Goal: Information Seeking & Learning: Check status

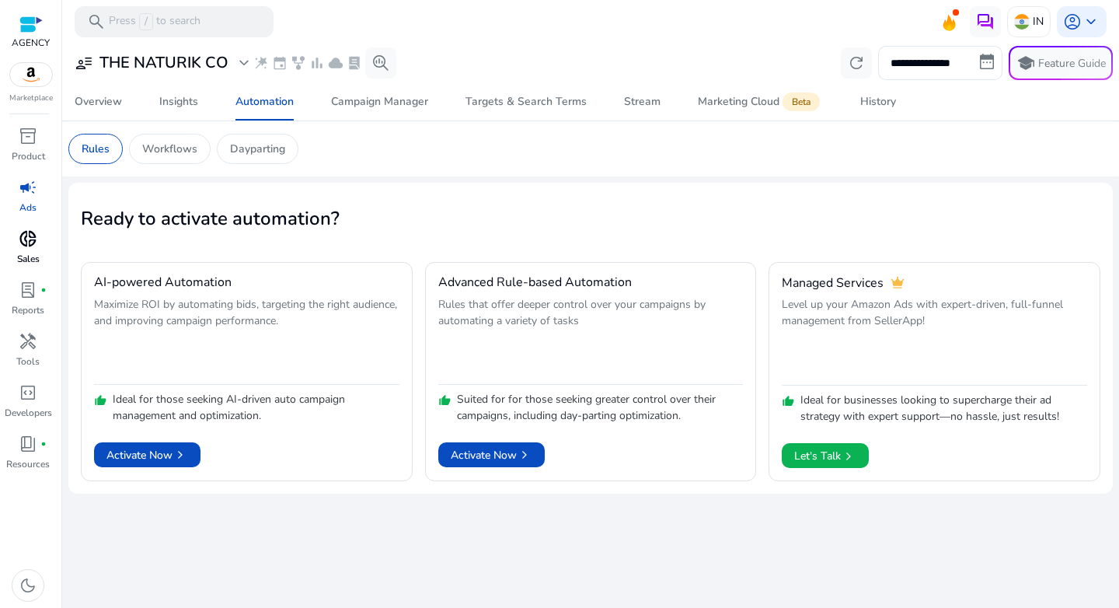
click at [31, 238] on span "donut_small" at bounding box center [28, 238] width 19 height 19
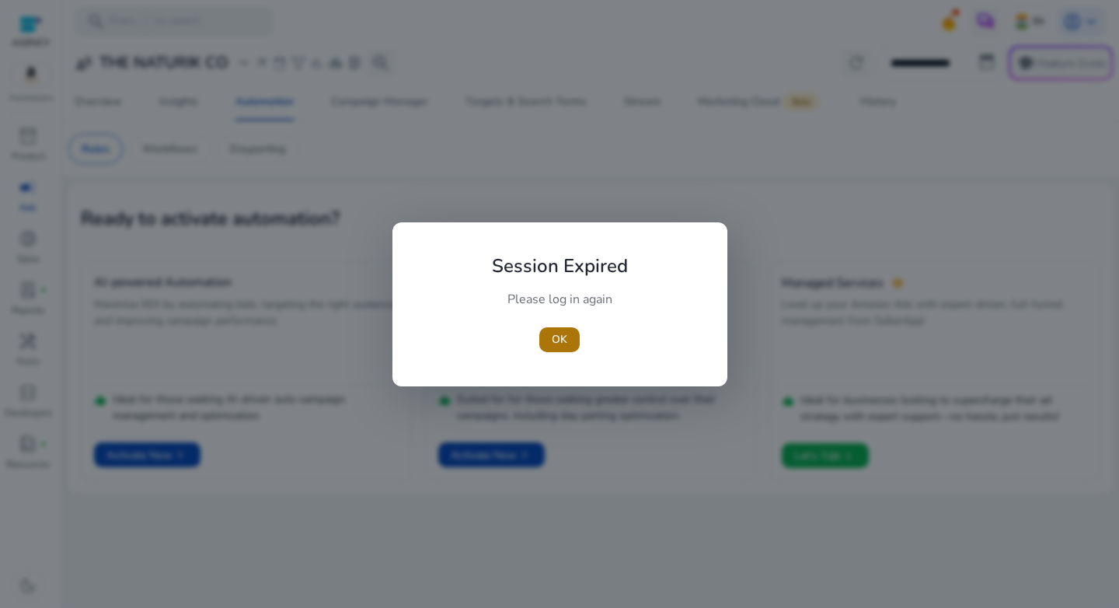
click at [573, 343] on span "button" at bounding box center [559, 339] width 40 height 37
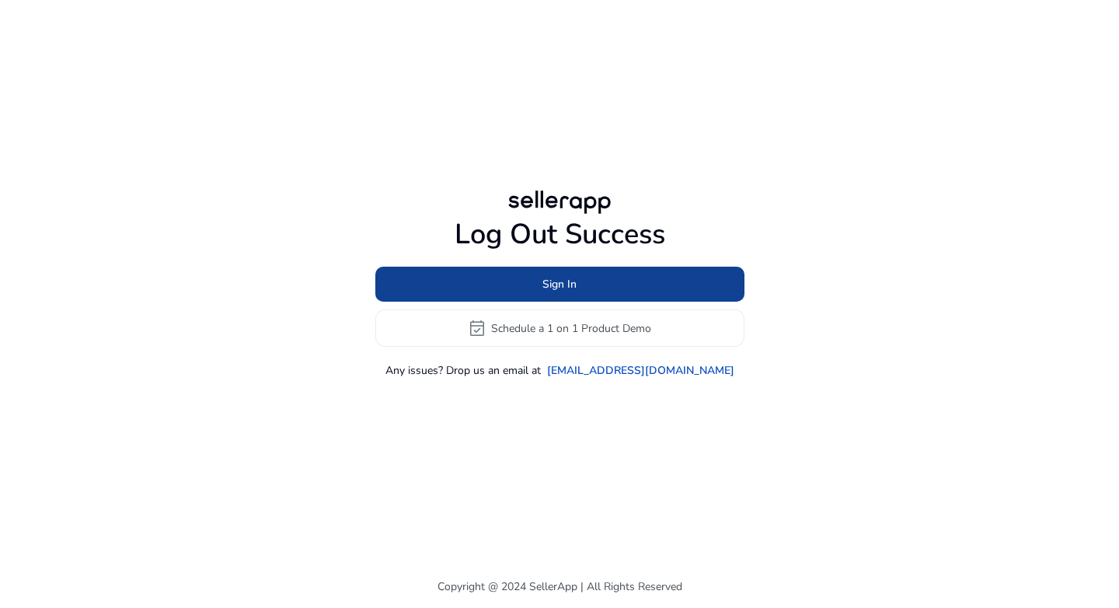
click at [589, 278] on span at bounding box center [559, 284] width 369 height 37
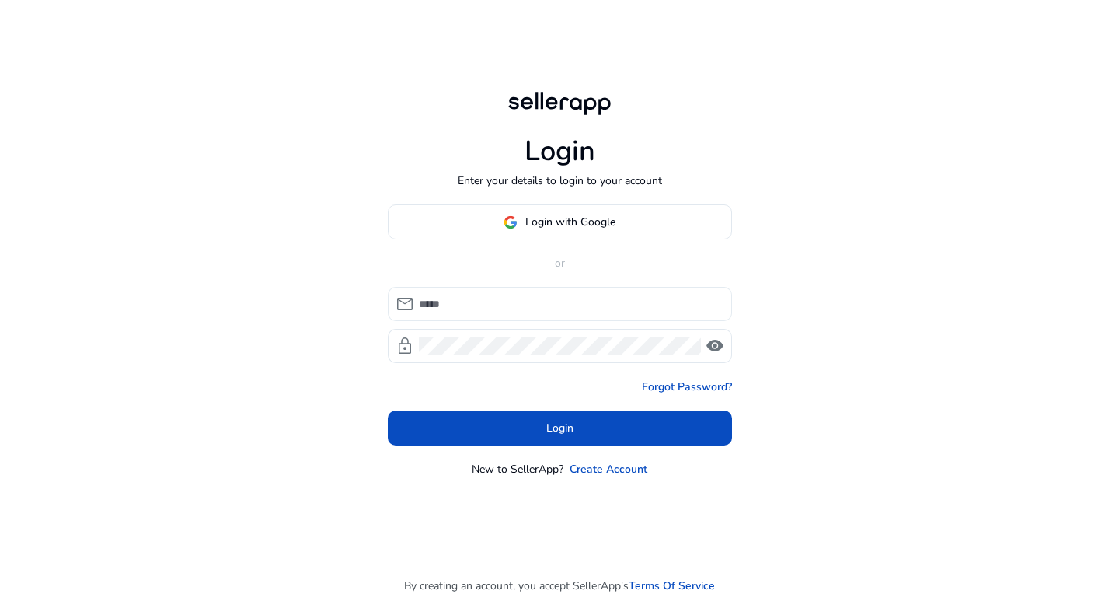
click at [500, 304] on input at bounding box center [569, 303] width 301 height 17
type input "**********"
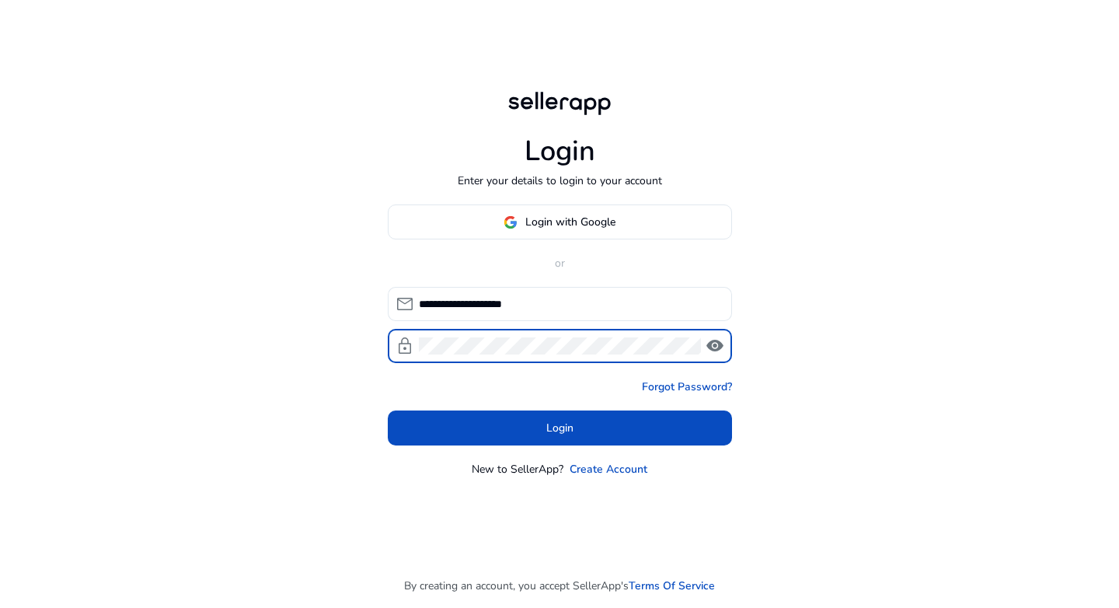
click button "Login" at bounding box center [560, 427] width 344 height 35
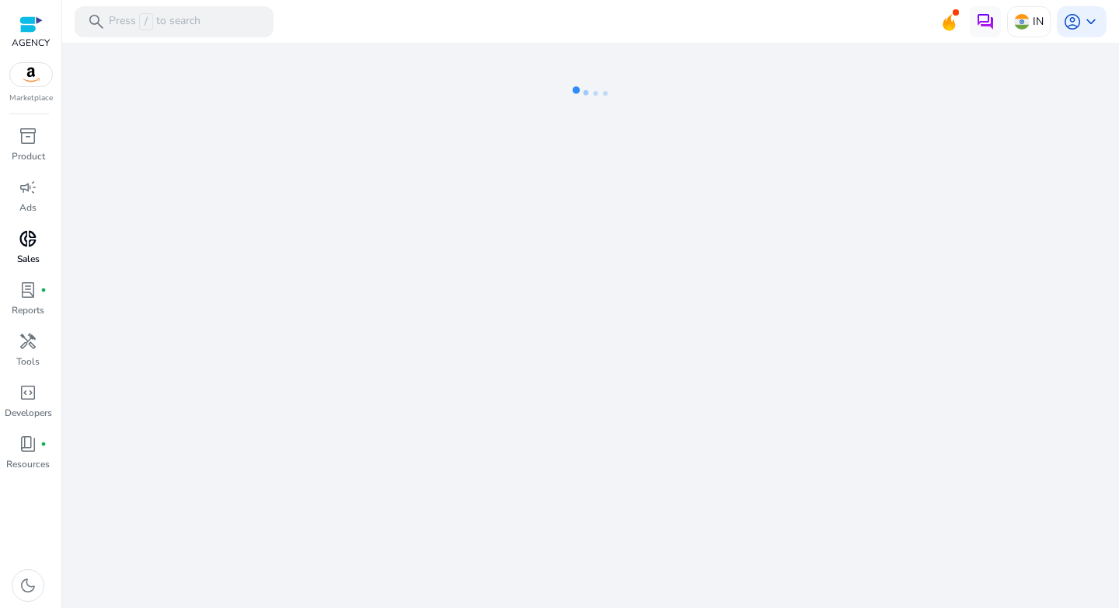
click at [32, 240] on span "donut_small" at bounding box center [28, 238] width 19 height 19
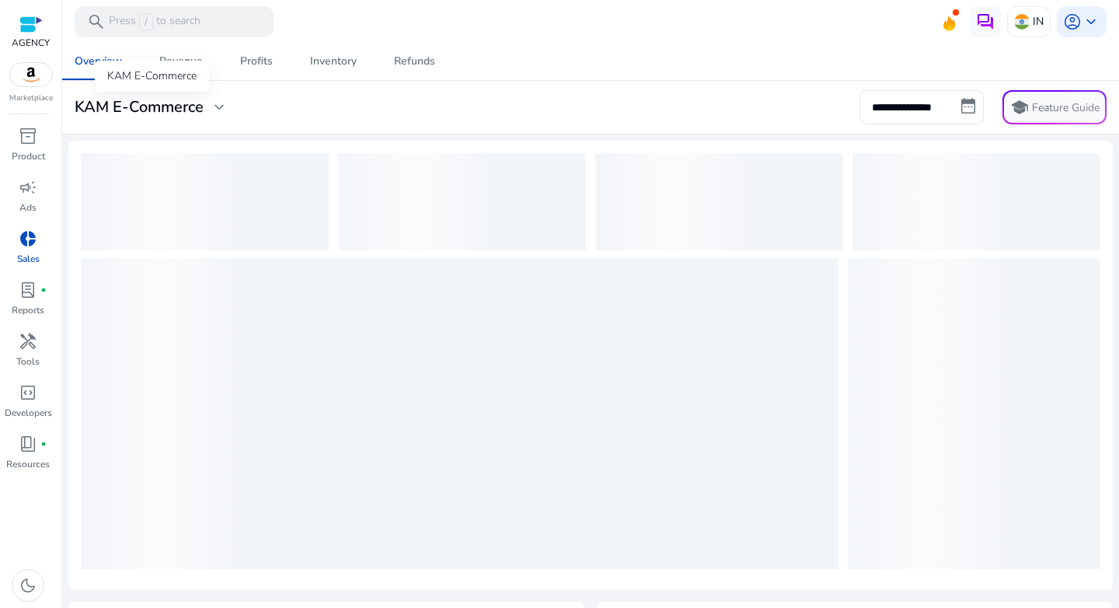
click at [214, 99] on span "expand_more" at bounding box center [219, 107] width 19 height 19
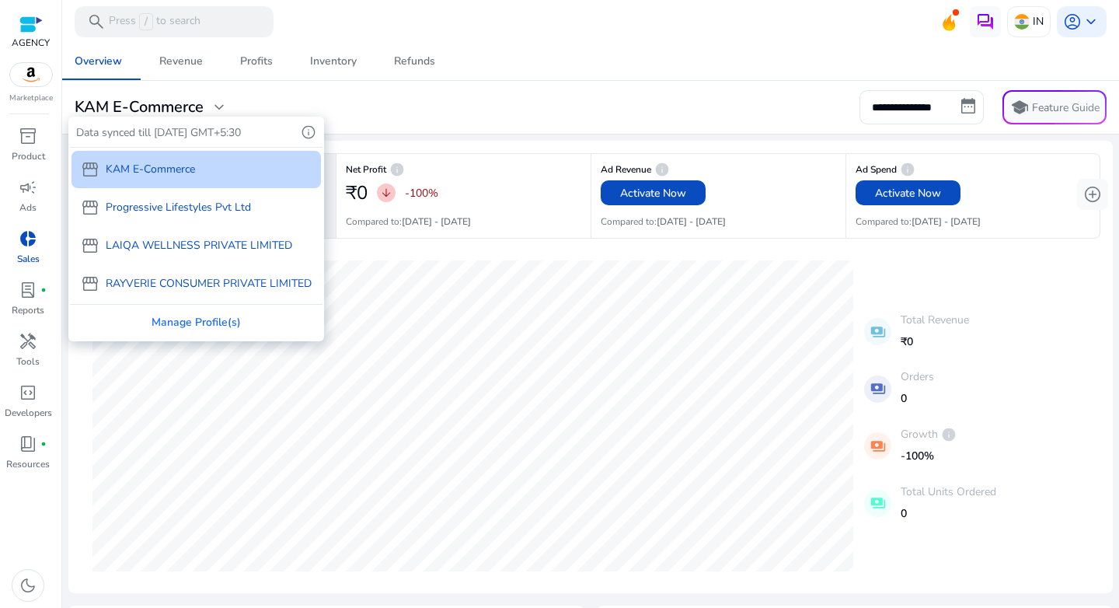
click at [190, 285] on p "RAYVERIE CONSUMER PRIVATE LIMITED" at bounding box center [209, 283] width 206 height 16
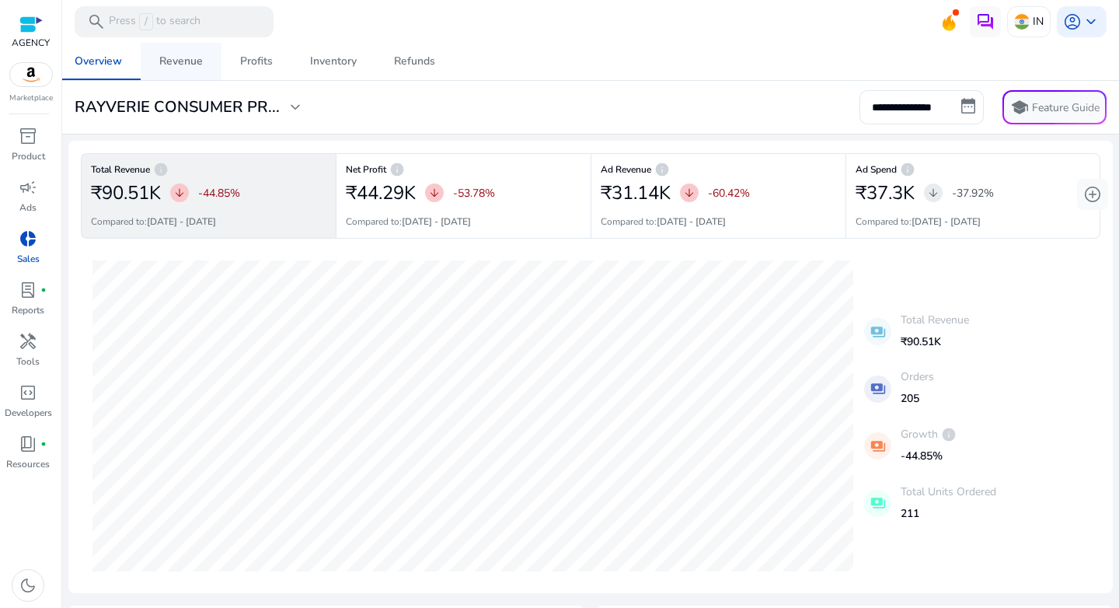
click at [193, 72] on span "Revenue" at bounding box center [181, 61] width 44 height 37
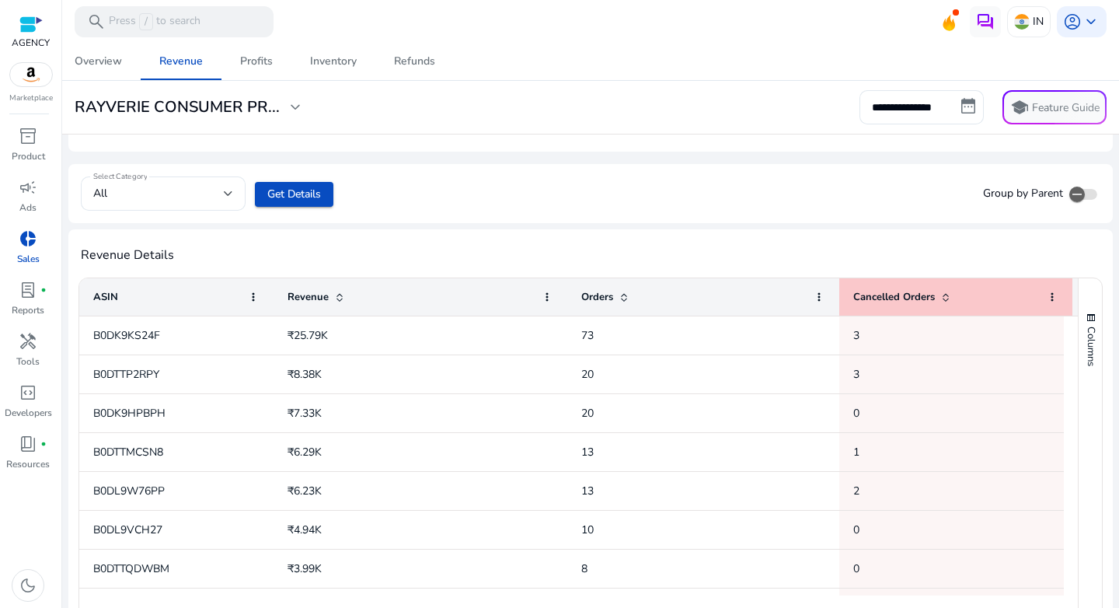
scroll to position [472, 0]
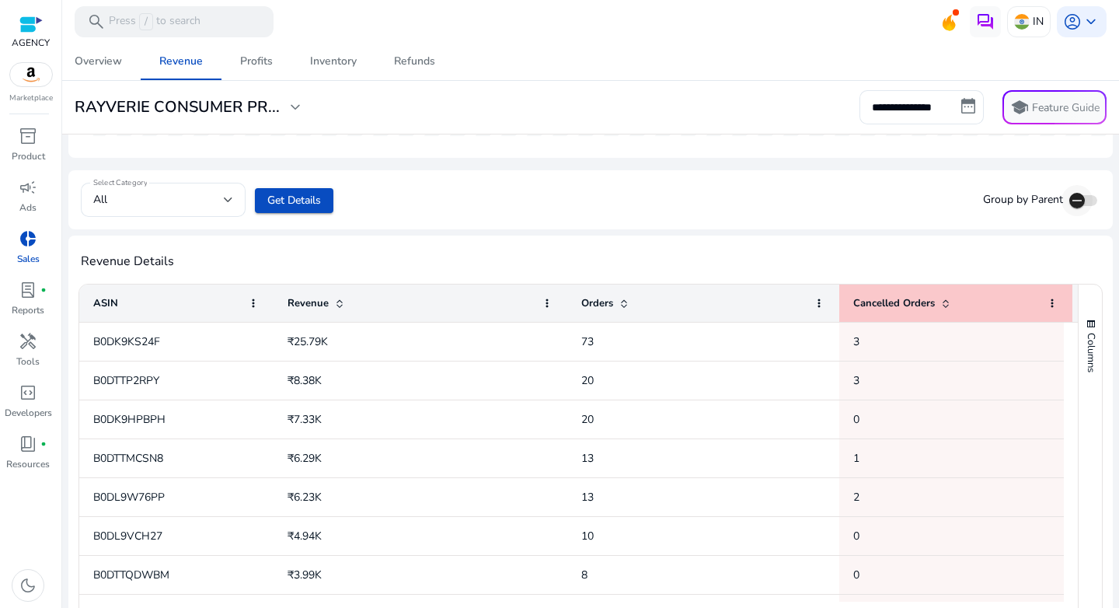
click at [1087, 195] on span "button" at bounding box center [1083, 200] width 28 height 11
